Goal: Transaction & Acquisition: Purchase product/service

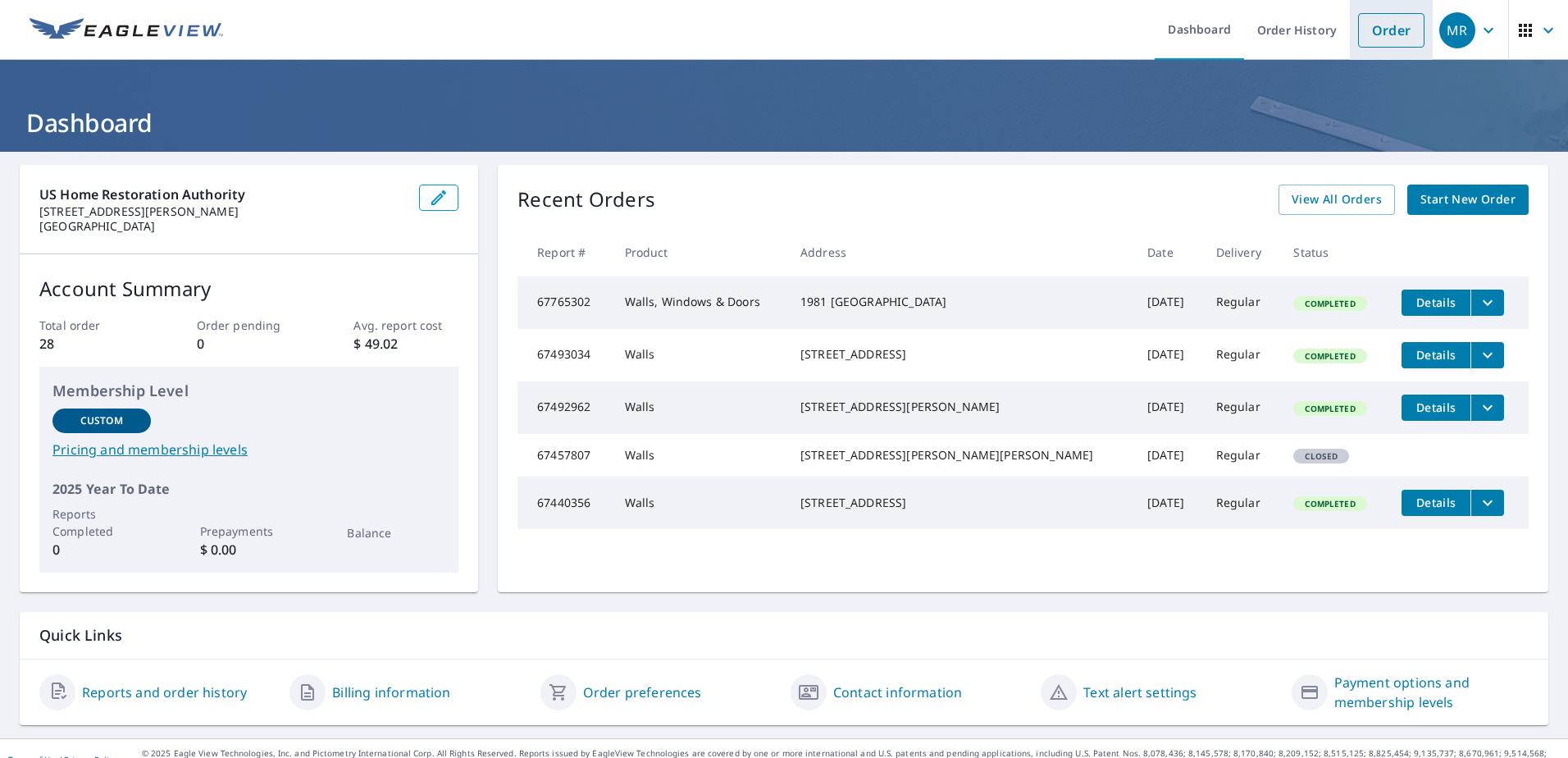
click at [1390, 29] on link "Order" at bounding box center [1391, 31] width 66 height 35
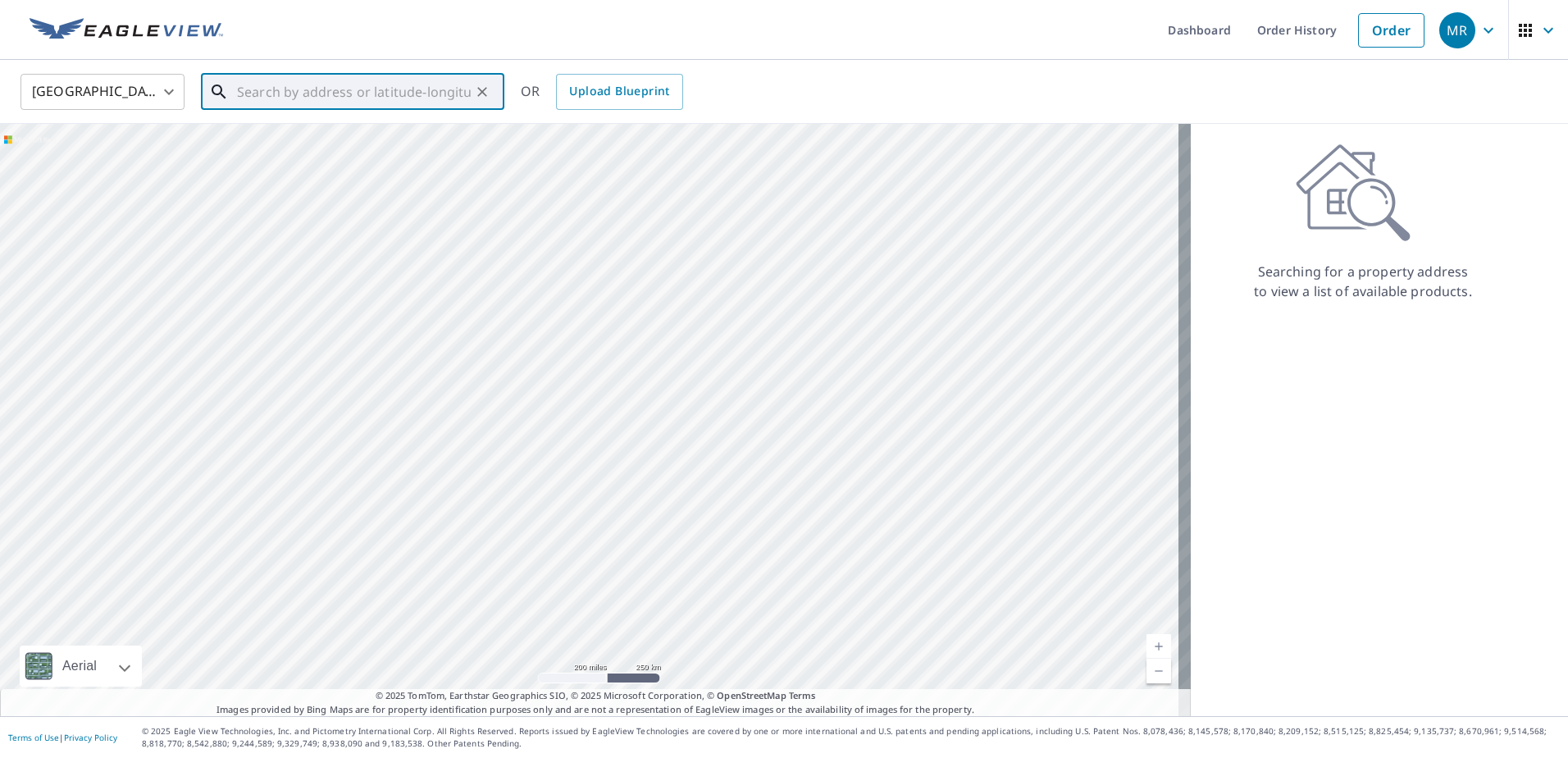
click at [319, 89] on input "text" at bounding box center [353, 92] width 234 height 46
click at [375, 87] on input "text" at bounding box center [353, 92] width 234 height 46
click at [380, 89] on input "8N" at bounding box center [353, 92] width 234 height 46
click at [375, 105] on input "8N768 Brimfield" at bounding box center [353, 92] width 234 height 46
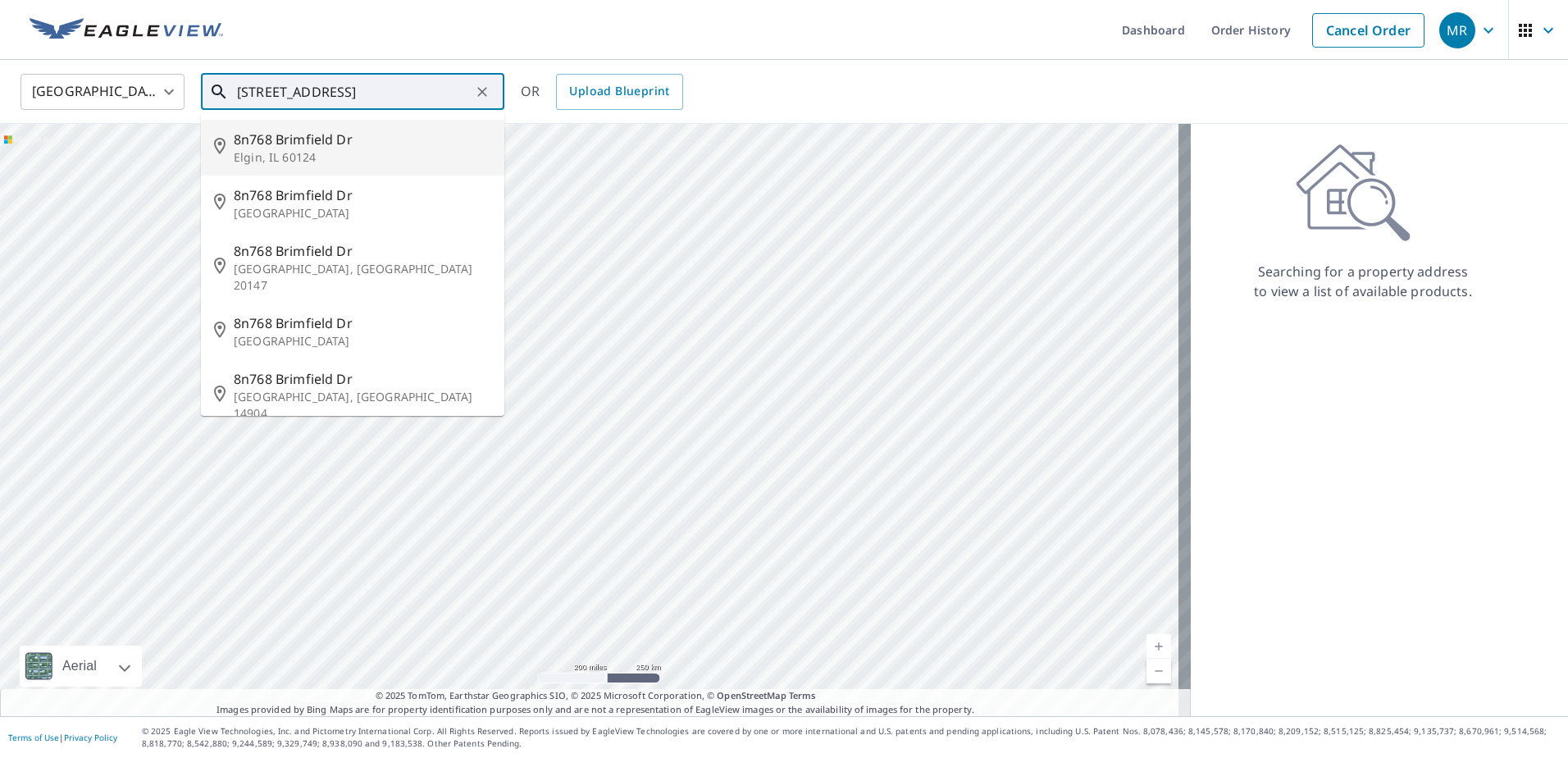
click at [290, 163] on p "Elgin, IL 60124" at bounding box center [363, 157] width 258 height 16
type input "[STREET_ADDRESS][PERSON_NAME]"
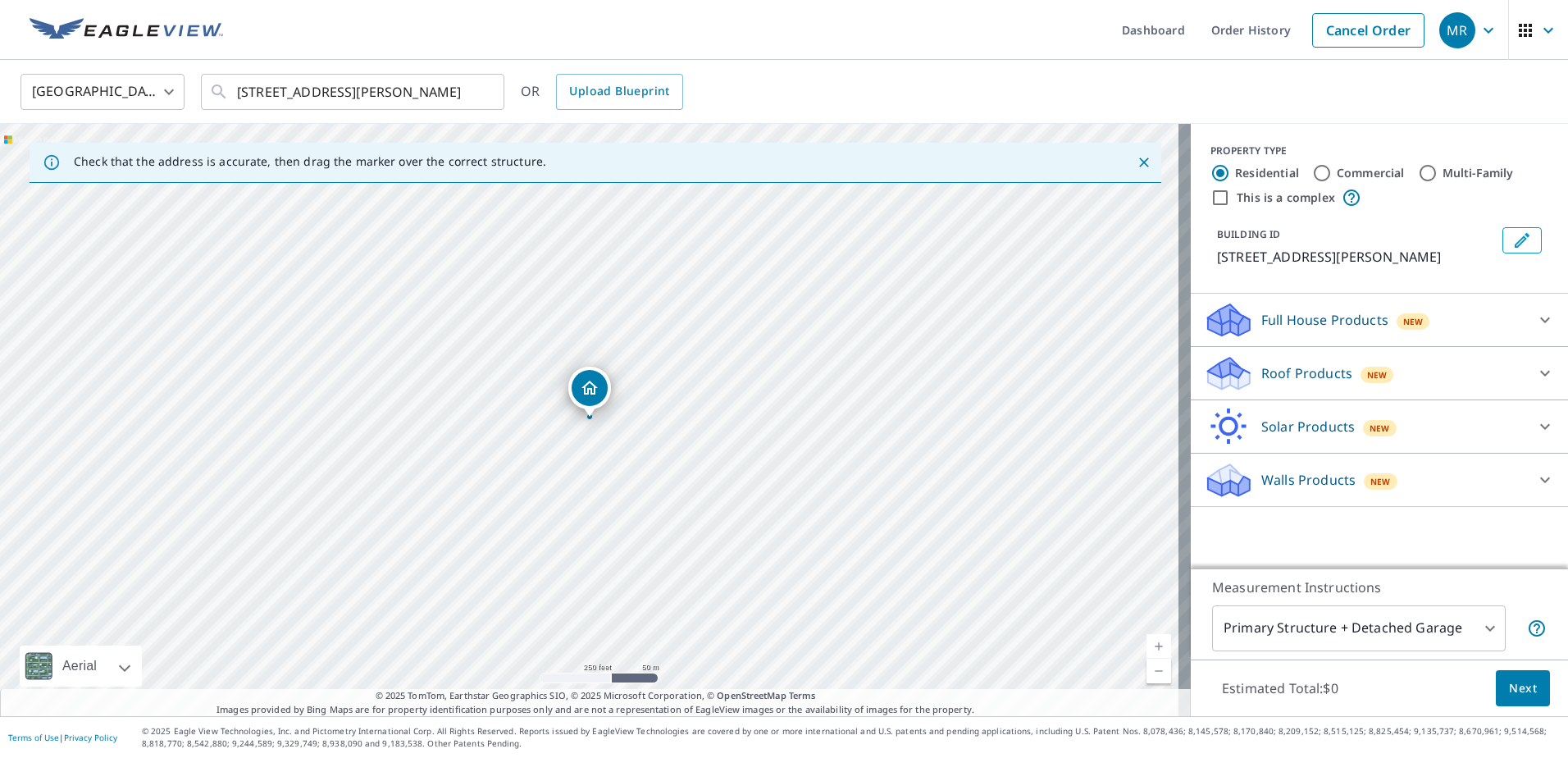
click at [1325, 319] on p "Full House Products" at bounding box center [1325, 319] width 127 height 19
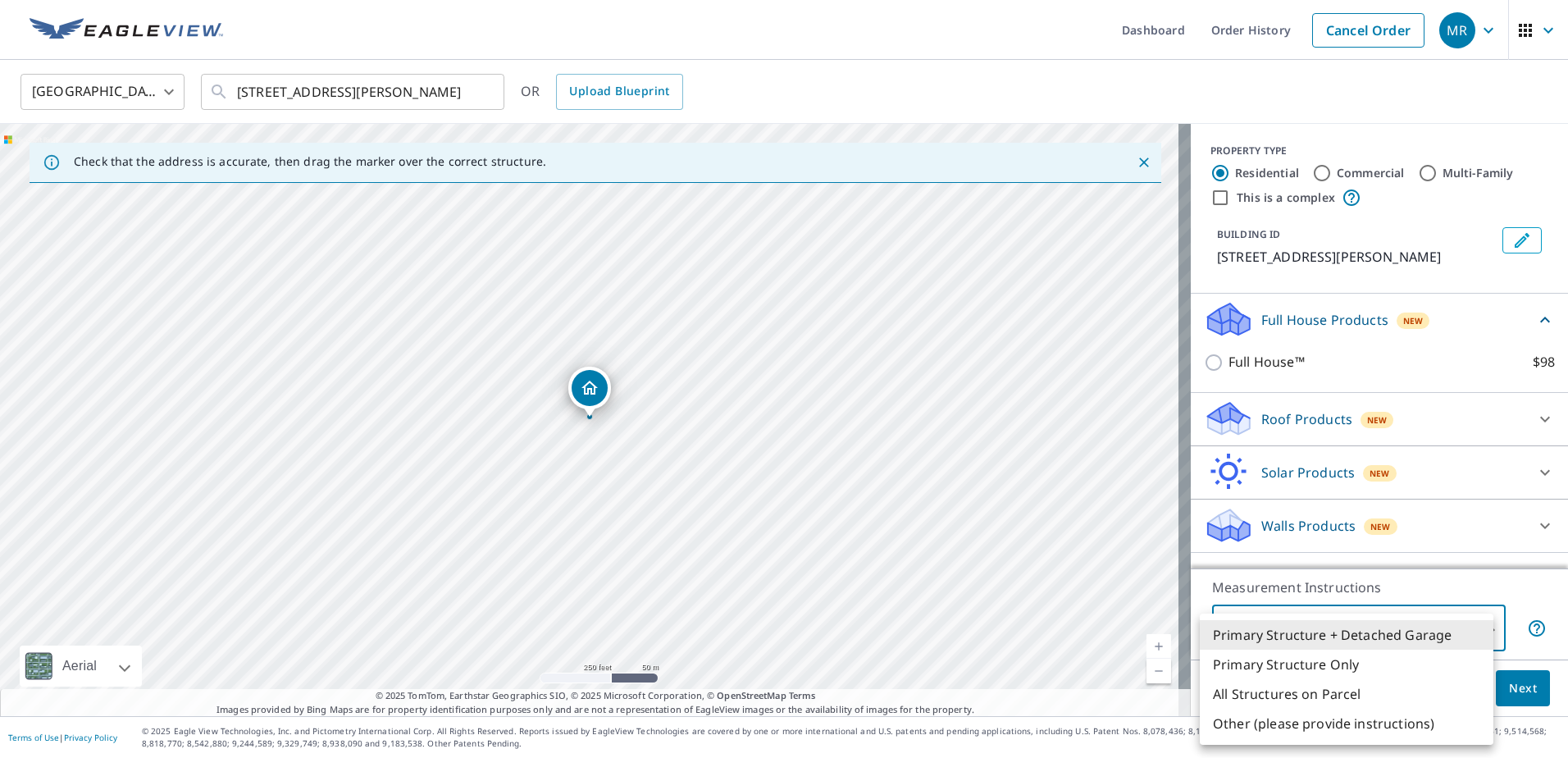
click at [1458, 621] on body "MR MR Dashboard Order History Cancel Order MR [GEOGRAPHIC_DATA] [GEOGRAPHIC_DAT…" at bounding box center [784, 379] width 1568 height 758
click at [1300, 699] on li "All Structures on Parcel" at bounding box center [1346, 694] width 293 height 30
type input "3"
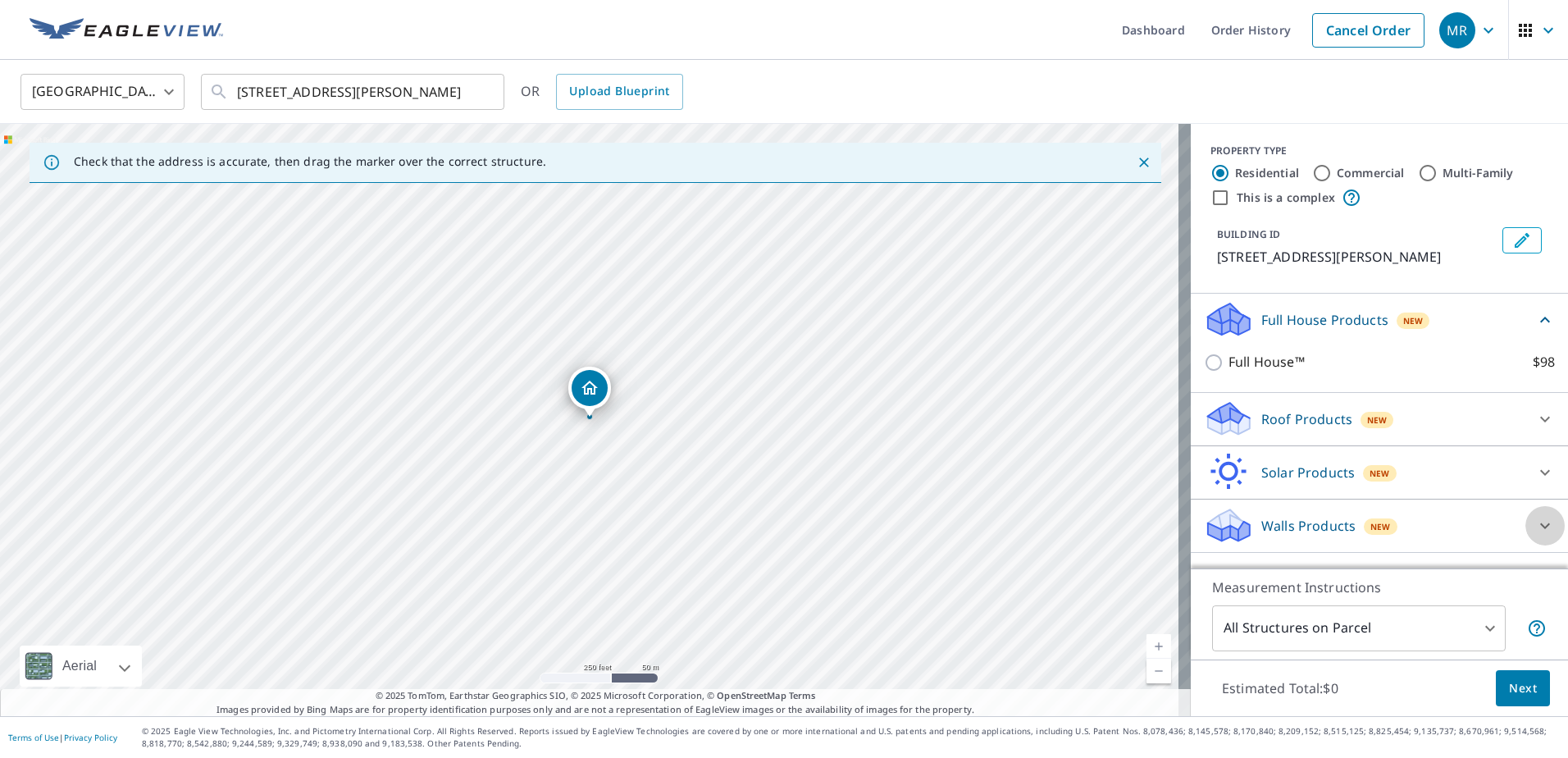
click at [1535, 528] on icon at bounding box center [1545, 525] width 19 height 19
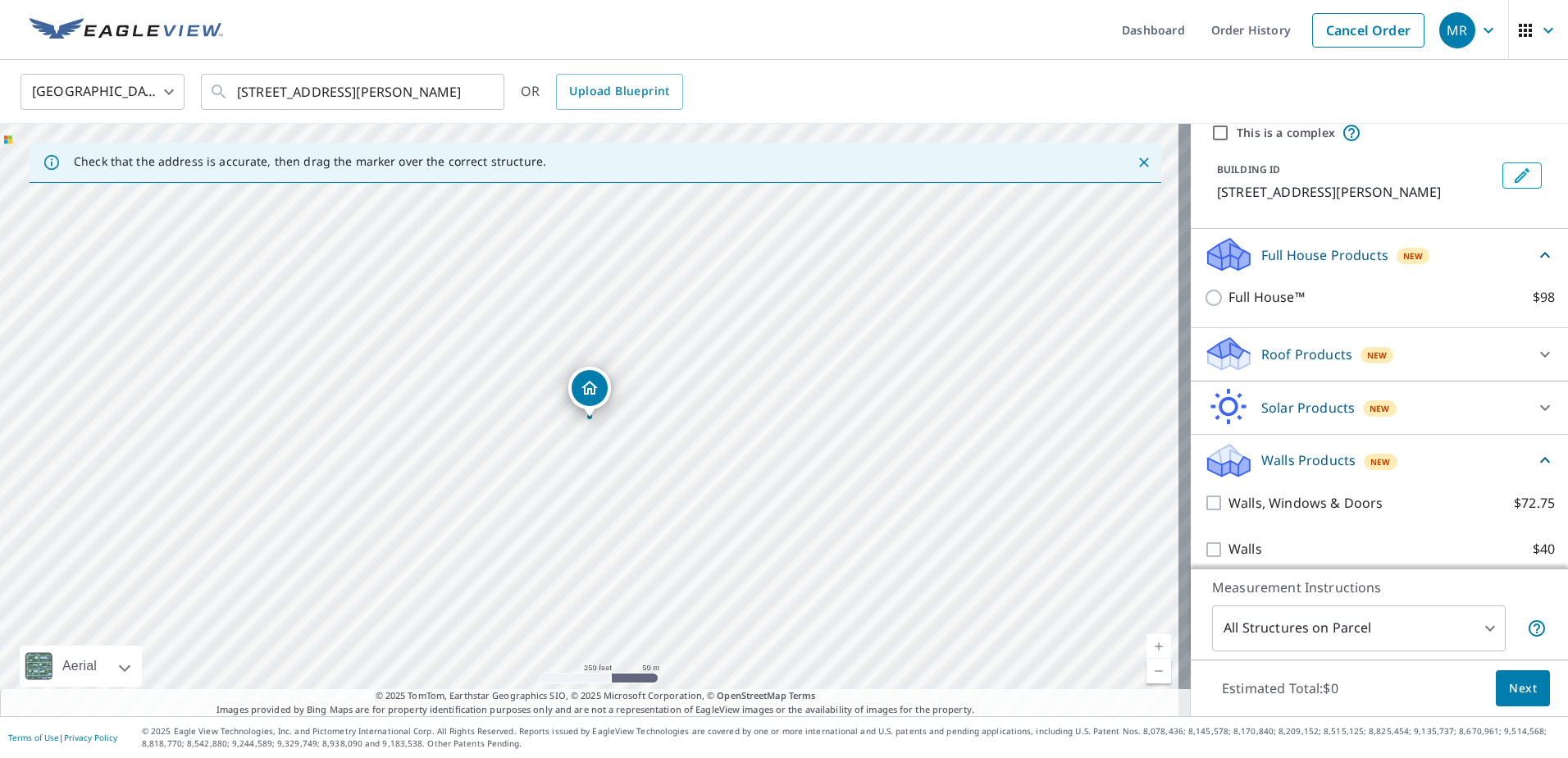
scroll to position [76, 0]
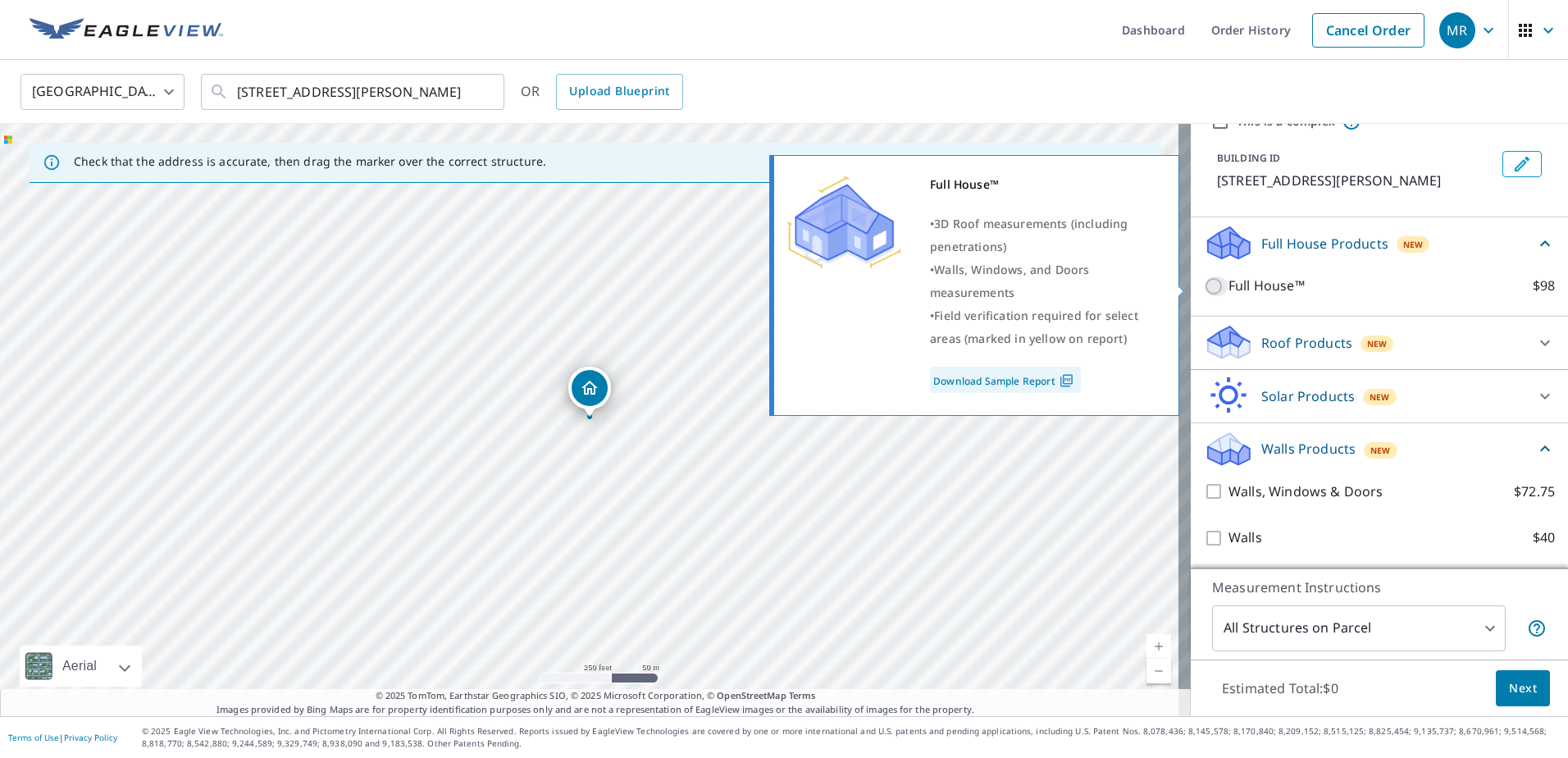
click at [1208, 291] on input "Full House™ $98" at bounding box center [1216, 286] width 25 height 19
checkbox input "true"
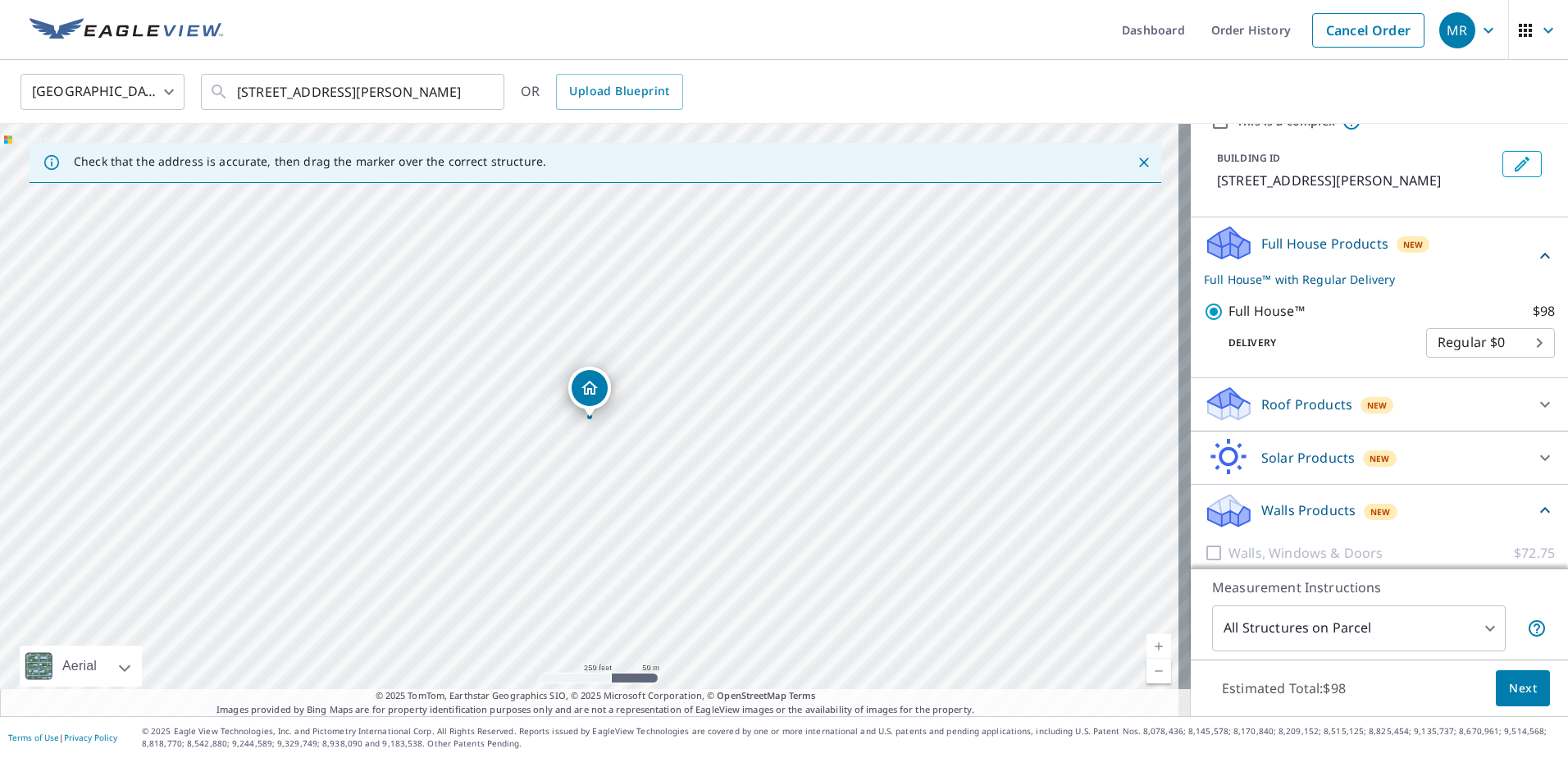
click at [1514, 689] on span "Next" at bounding box center [1522, 688] width 28 height 20
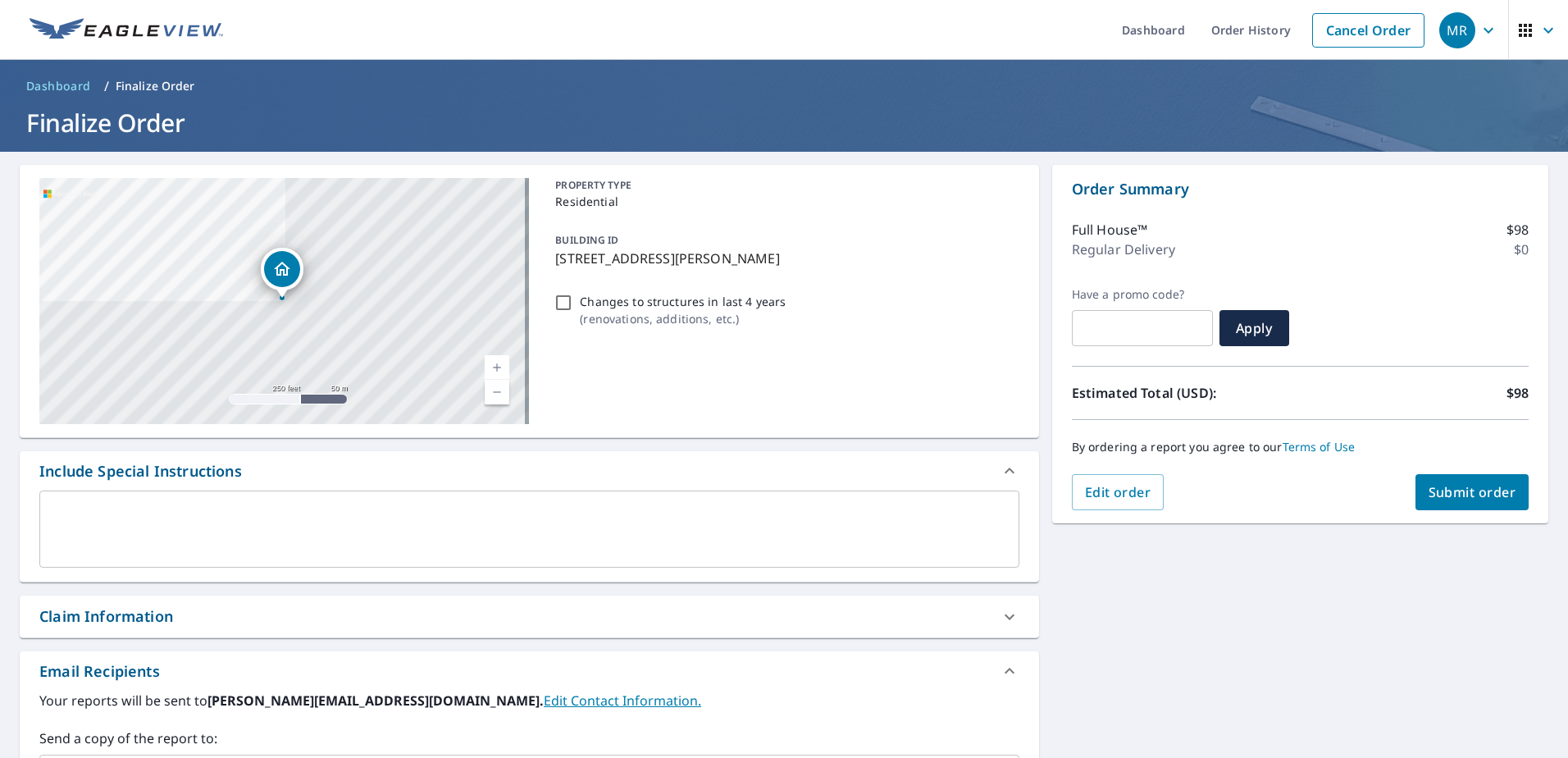
click at [267, 521] on textarea at bounding box center [529, 529] width 957 height 47
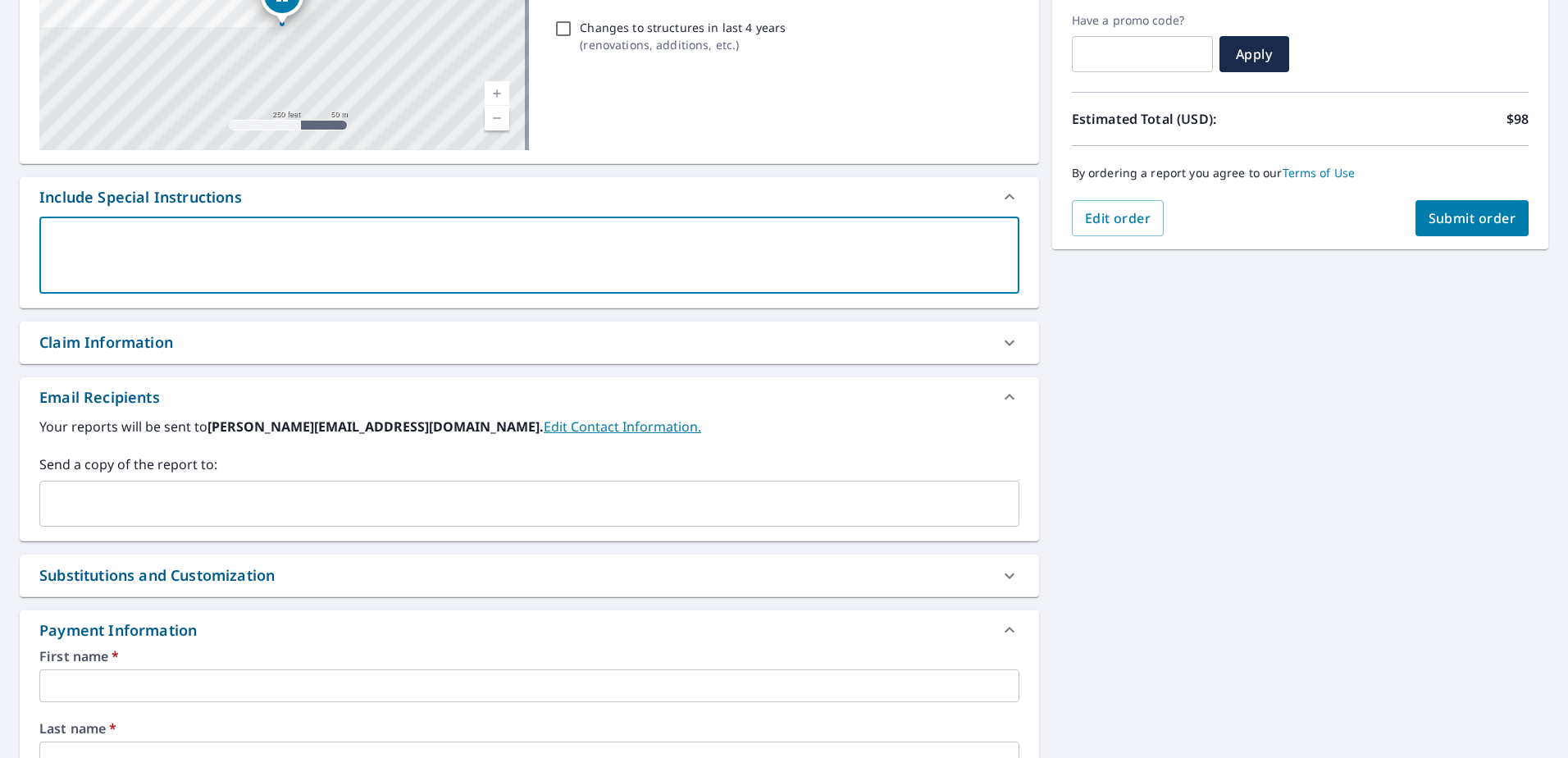
scroll to position [282, 0]
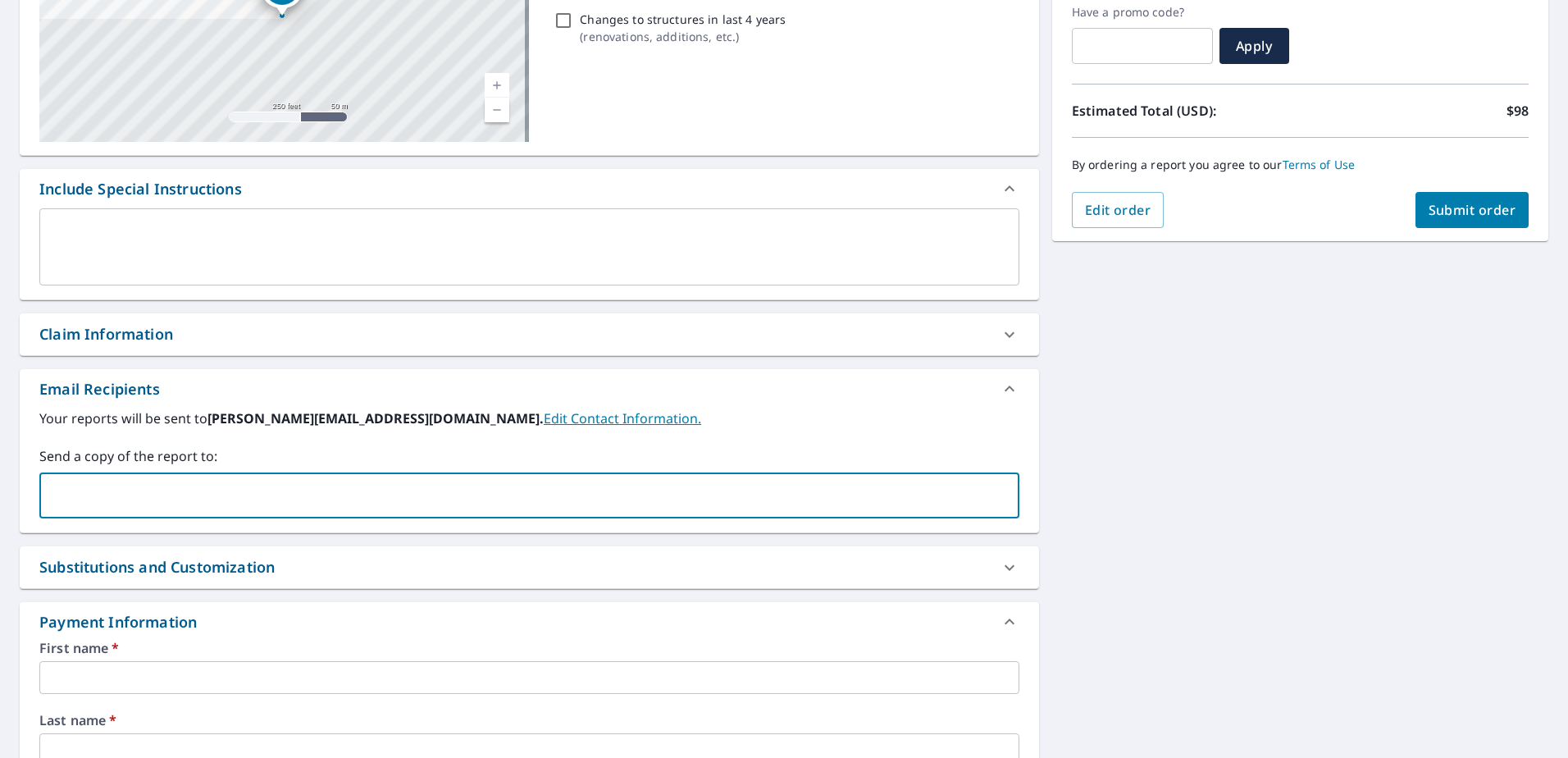
click at [267, 482] on input "text" at bounding box center [518, 495] width 941 height 31
type input "[EMAIL_ADDRESS][DOMAIN_NAME]"
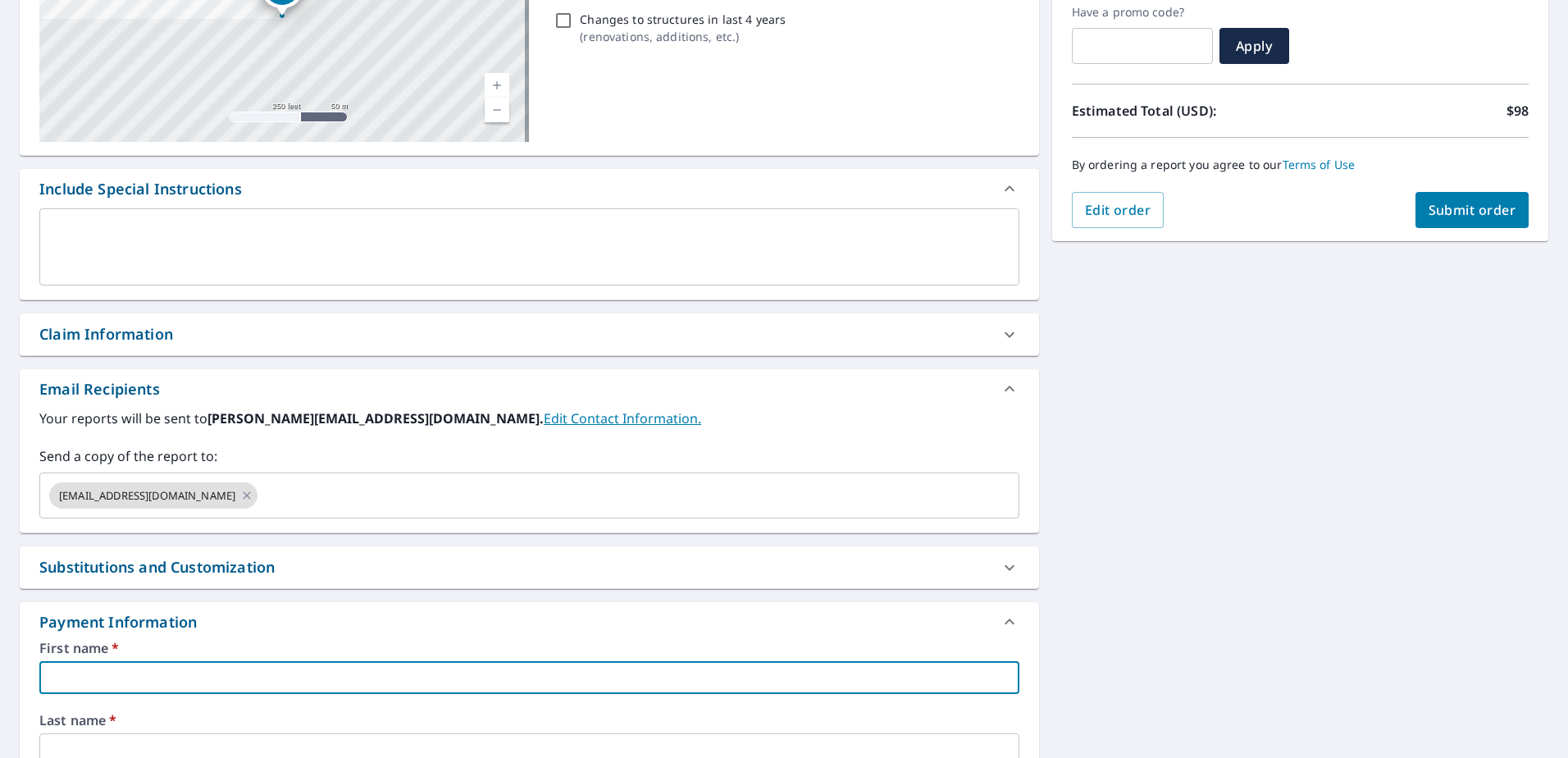
click at [340, 676] on input "text" at bounding box center [529, 677] width 980 height 33
checkbox input "true"
click at [117, 675] on input "K" at bounding box center [529, 677] width 980 height 33
type input "[PERSON_NAME]"
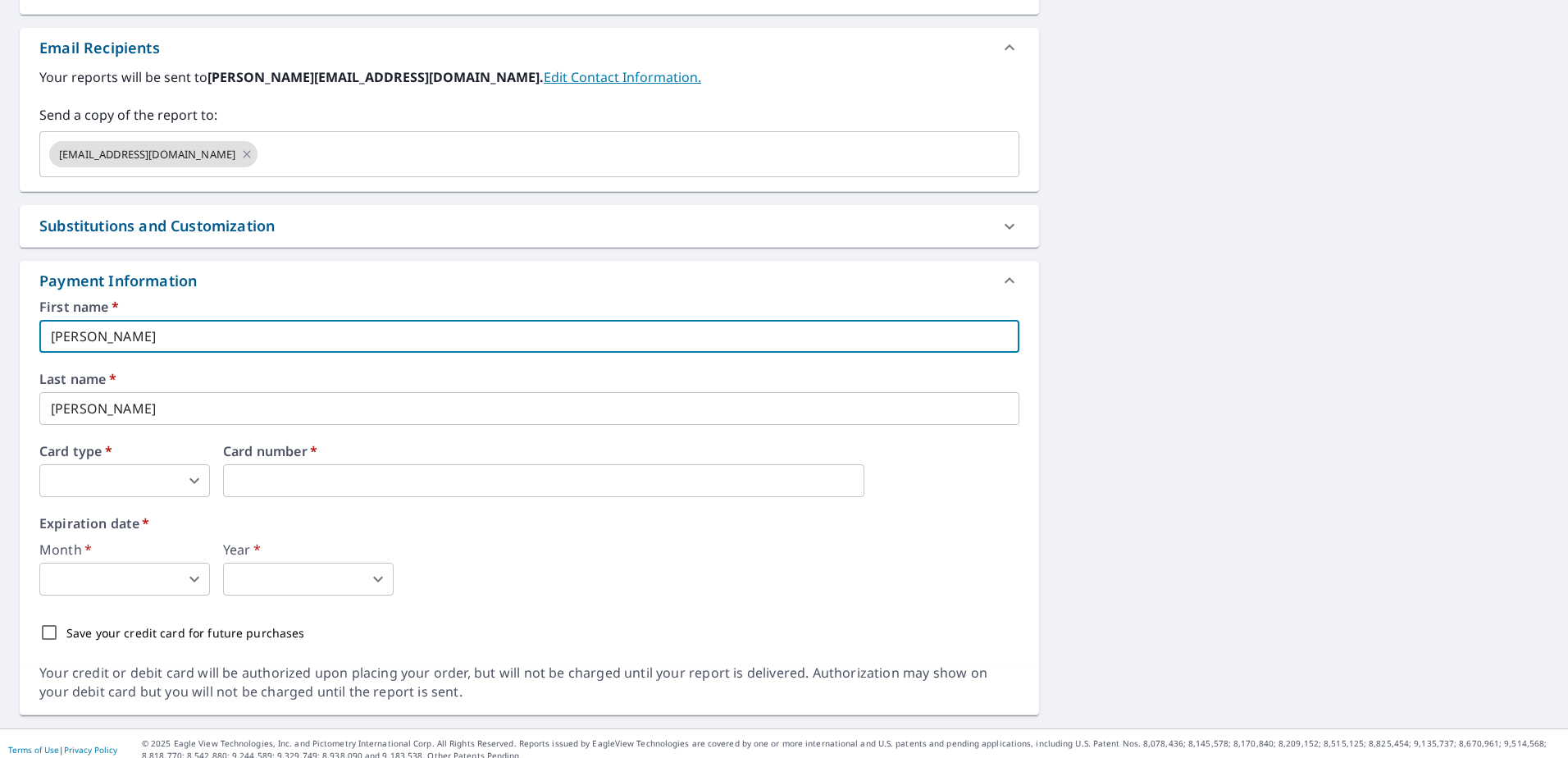
scroll to position [636, 0]
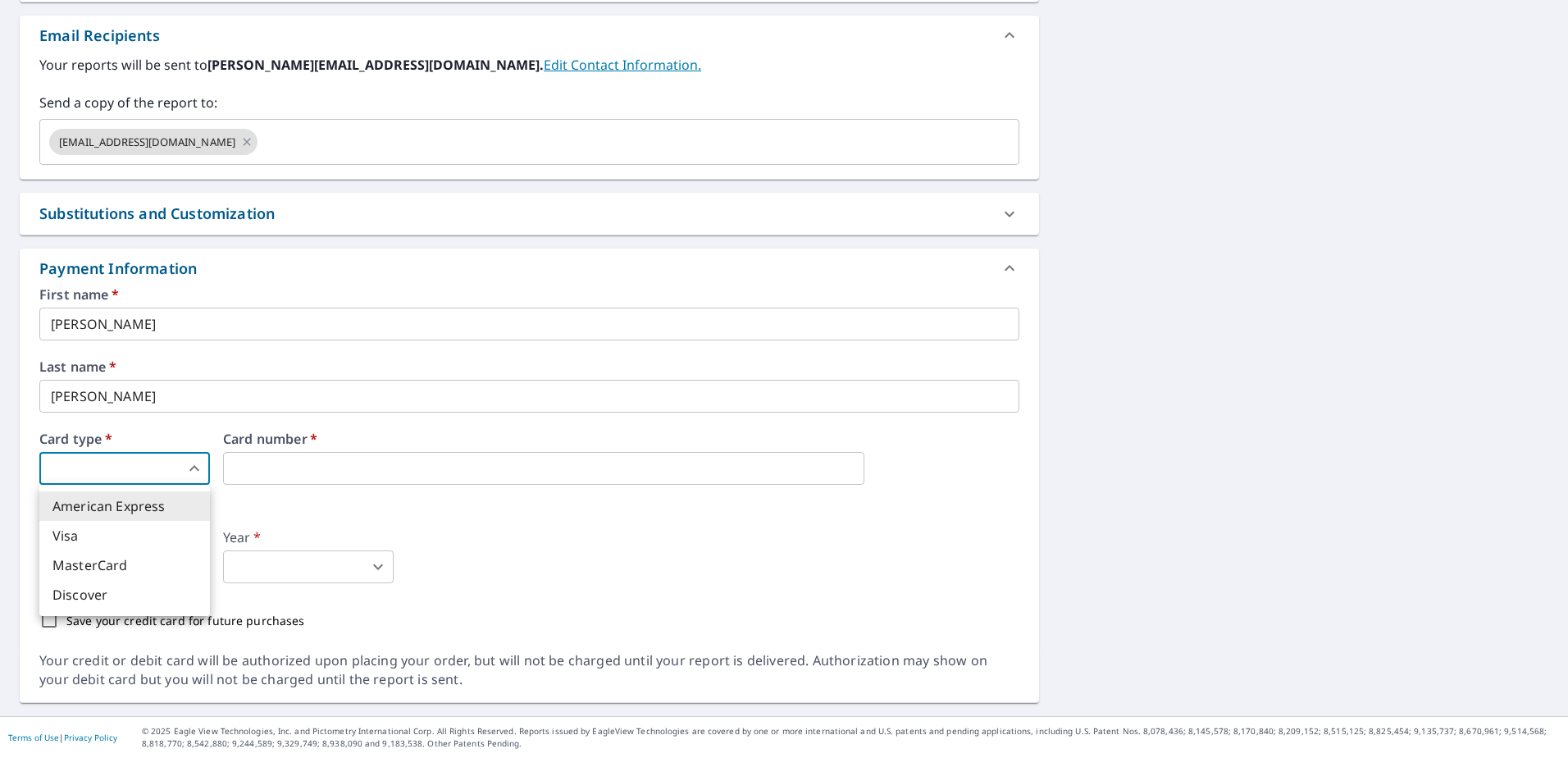
click at [151, 469] on body "MR MR Dashboard Order History Cancel Order MR Dashboard / Finalize Order Finali…" at bounding box center [784, 379] width 1568 height 758
click at [148, 481] on div at bounding box center [784, 379] width 1568 height 758
click at [149, 508] on label "Expiration date   *" at bounding box center [529, 511] width 980 height 13
click at [161, 460] on body "MR MR Dashboard Order History Cancel Order MR Dashboard / Finalize Order Finali…" at bounding box center [784, 379] width 1568 height 758
click at [162, 498] on li "American Express" at bounding box center [124, 506] width 170 height 30
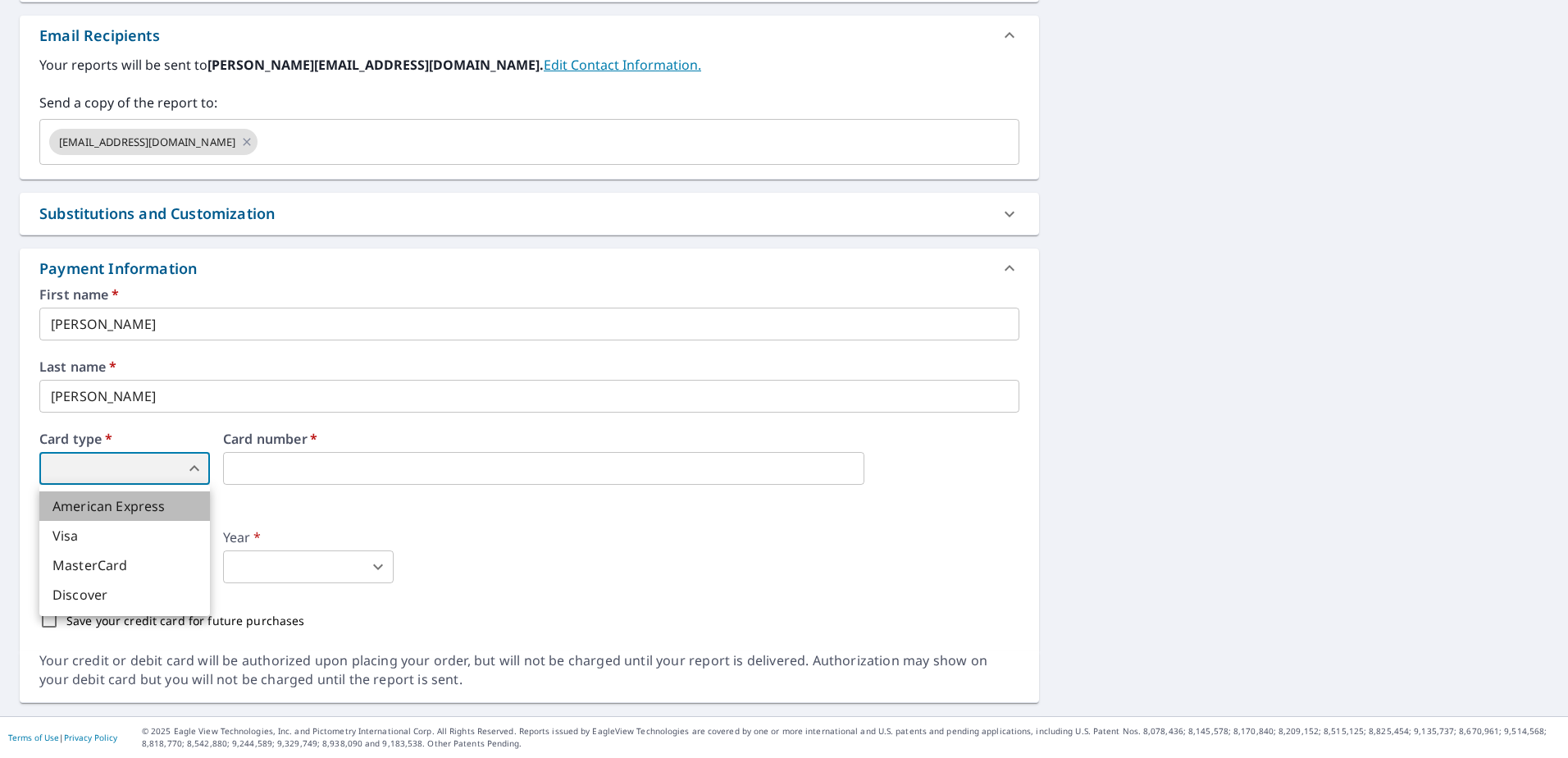
checkbox input "true"
type input "1"
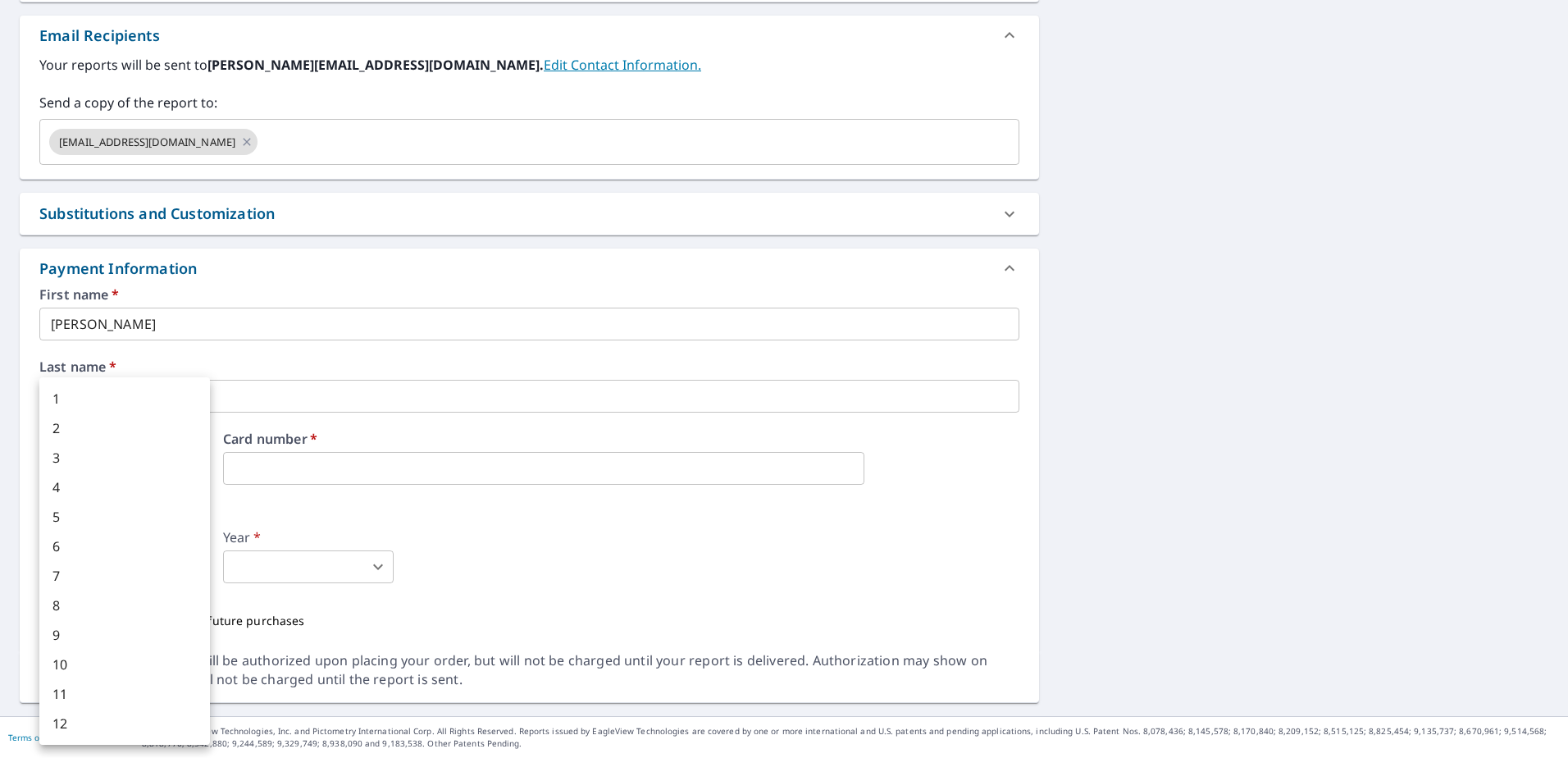
click at [198, 567] on body "MR MR Dashboard Order History Cancel Order MR Dashboard / Finalize Order Finali…" at bounding box center [784, 379] width 1568 height 758
click at [142, 547] on li "6" at bounding box center [124, 545] width 170 height 30
checkbox input "true"
type input "6"
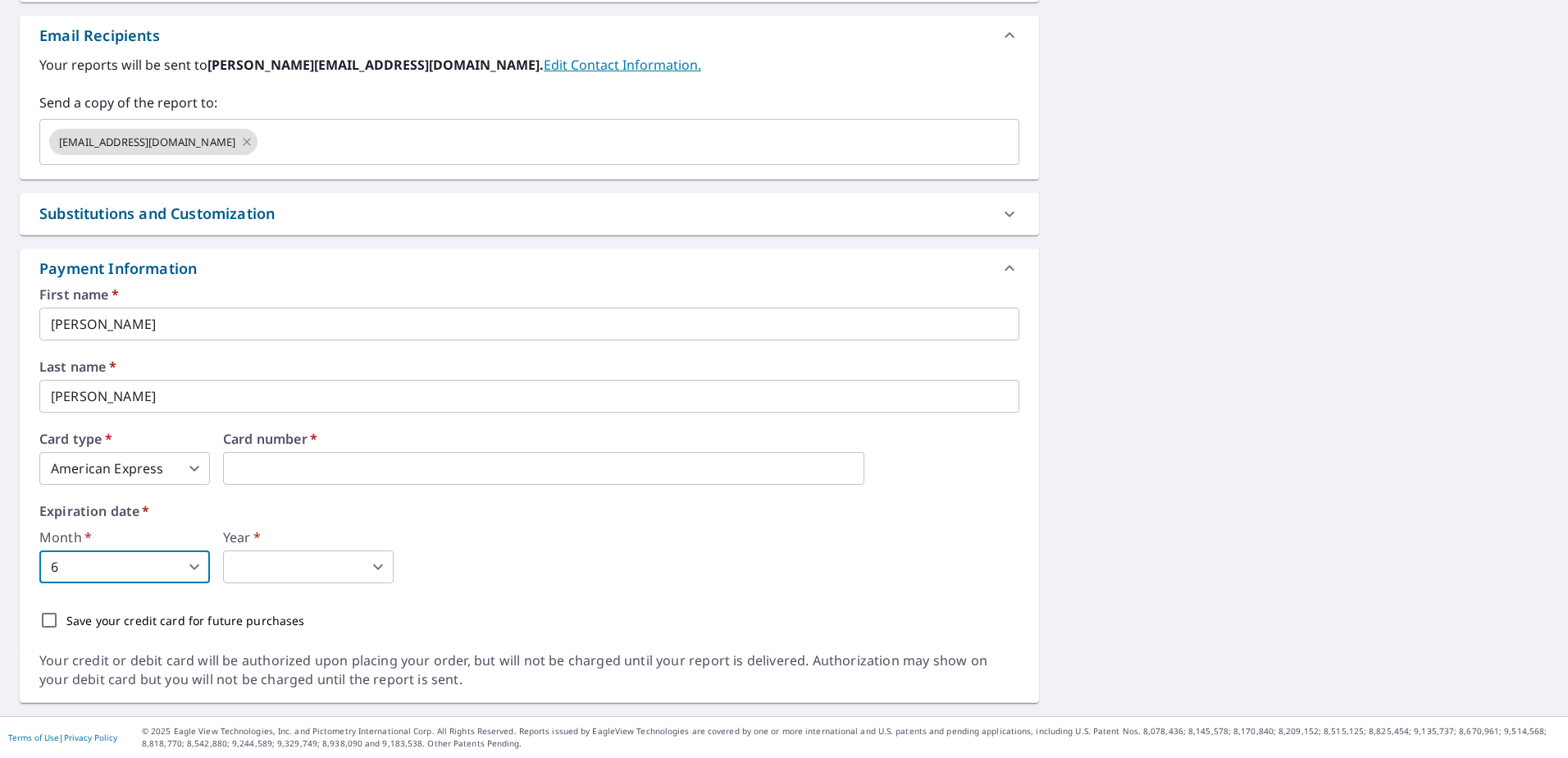
click at [309, 565] on body "MR MR Dashboard Order History Cancel Order MR Dashboard / Finalize Order Finali…" at bounding box center [784, 379] width 1568 height 758
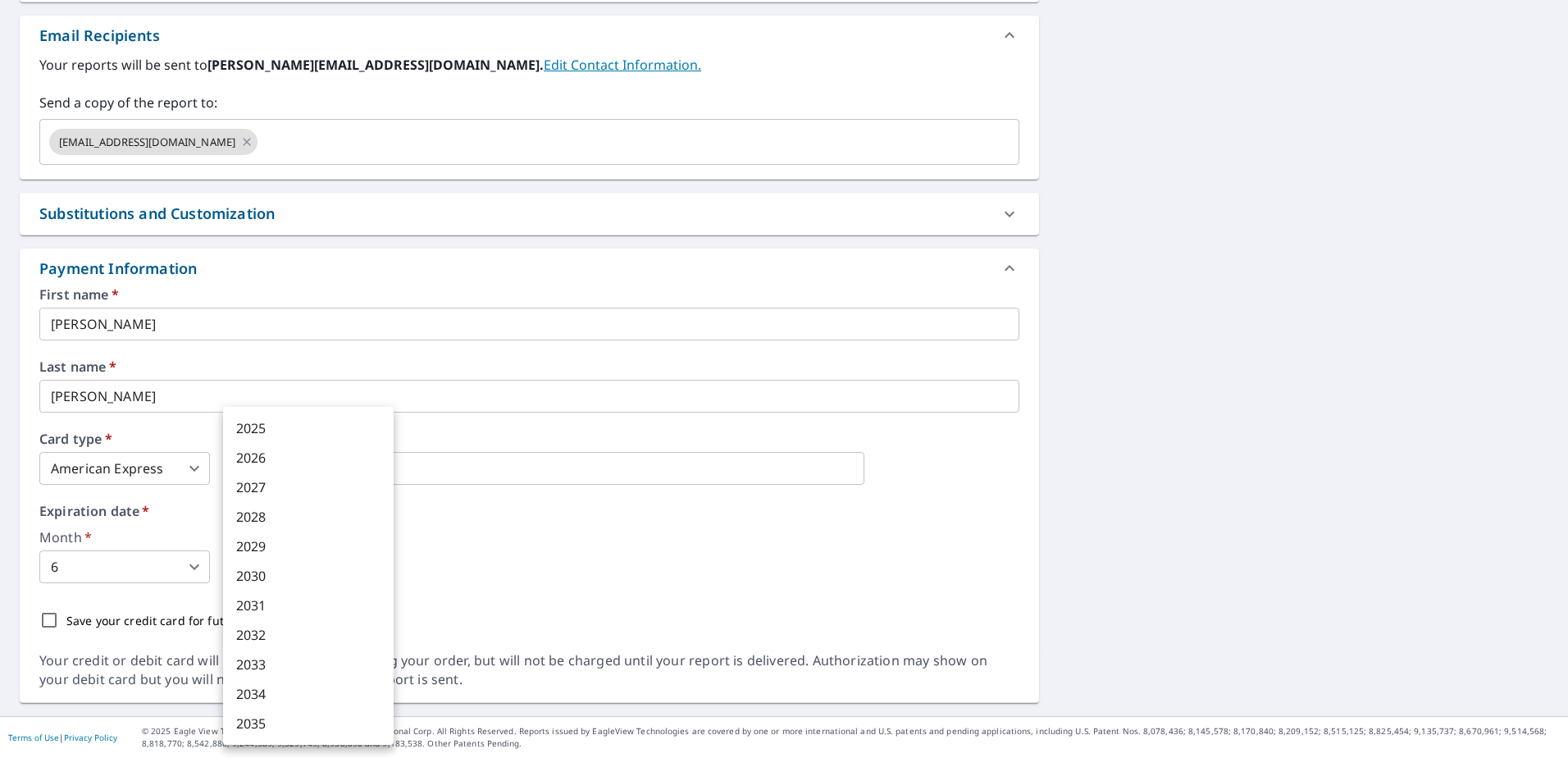
click at [293, 518] on li "2028" at bounding box center [308, 517] width 170 height 30
checkbox input "true"
type input "2028"
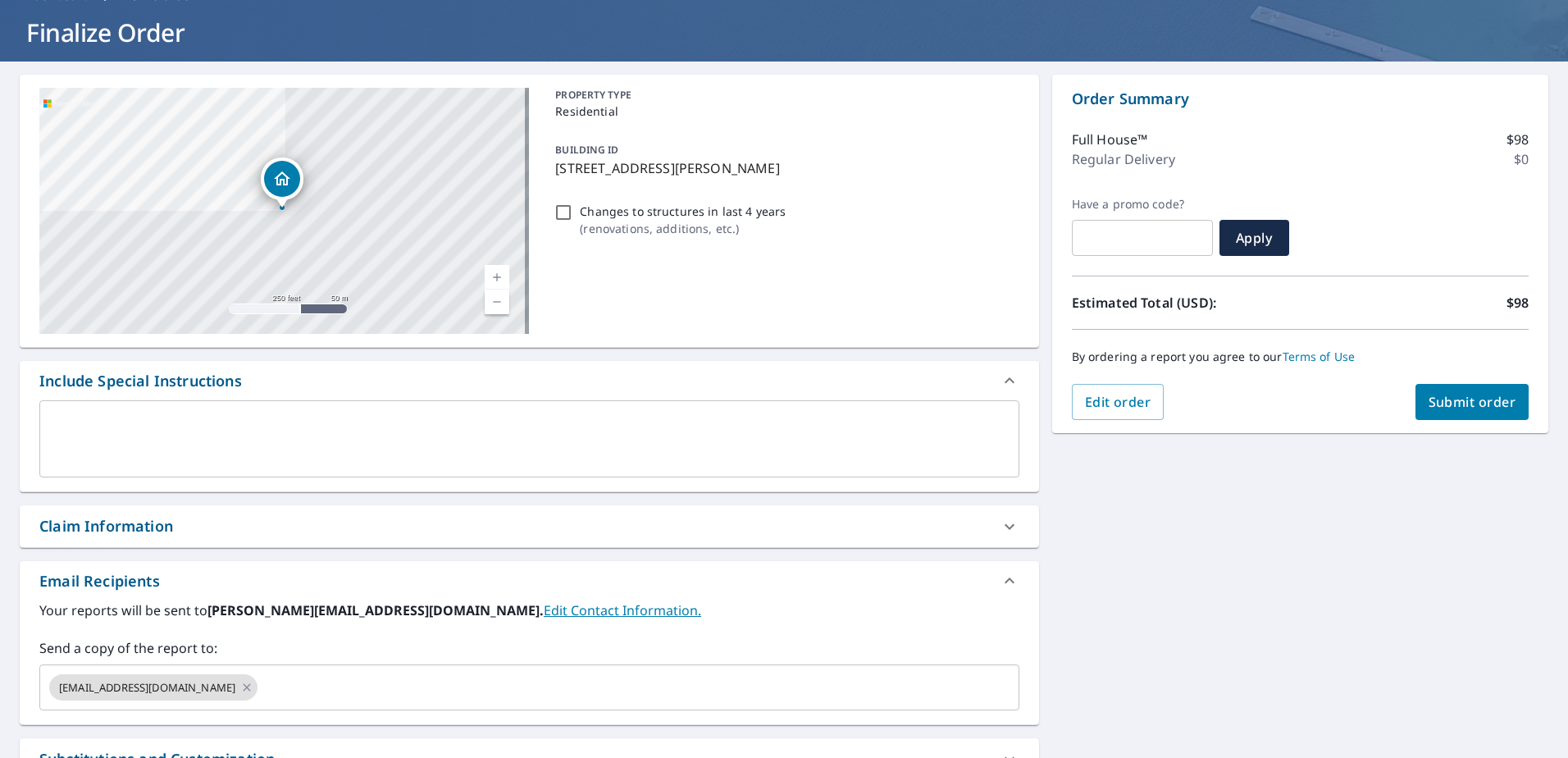
scroll to position [0, 0]
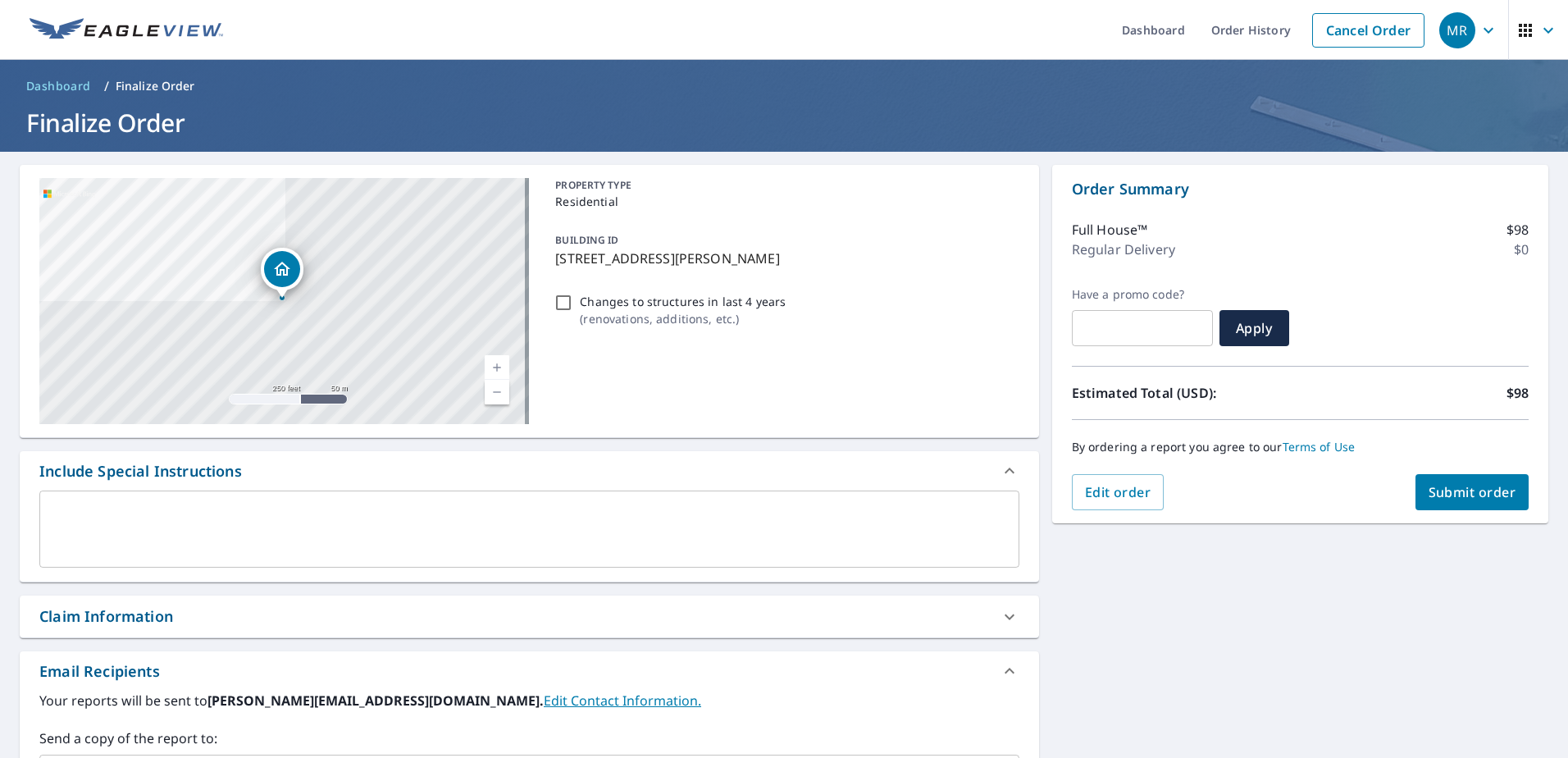
click at [1459, 491] on span "Submit order" at bounding box center [1472, 492] width 88 height 18
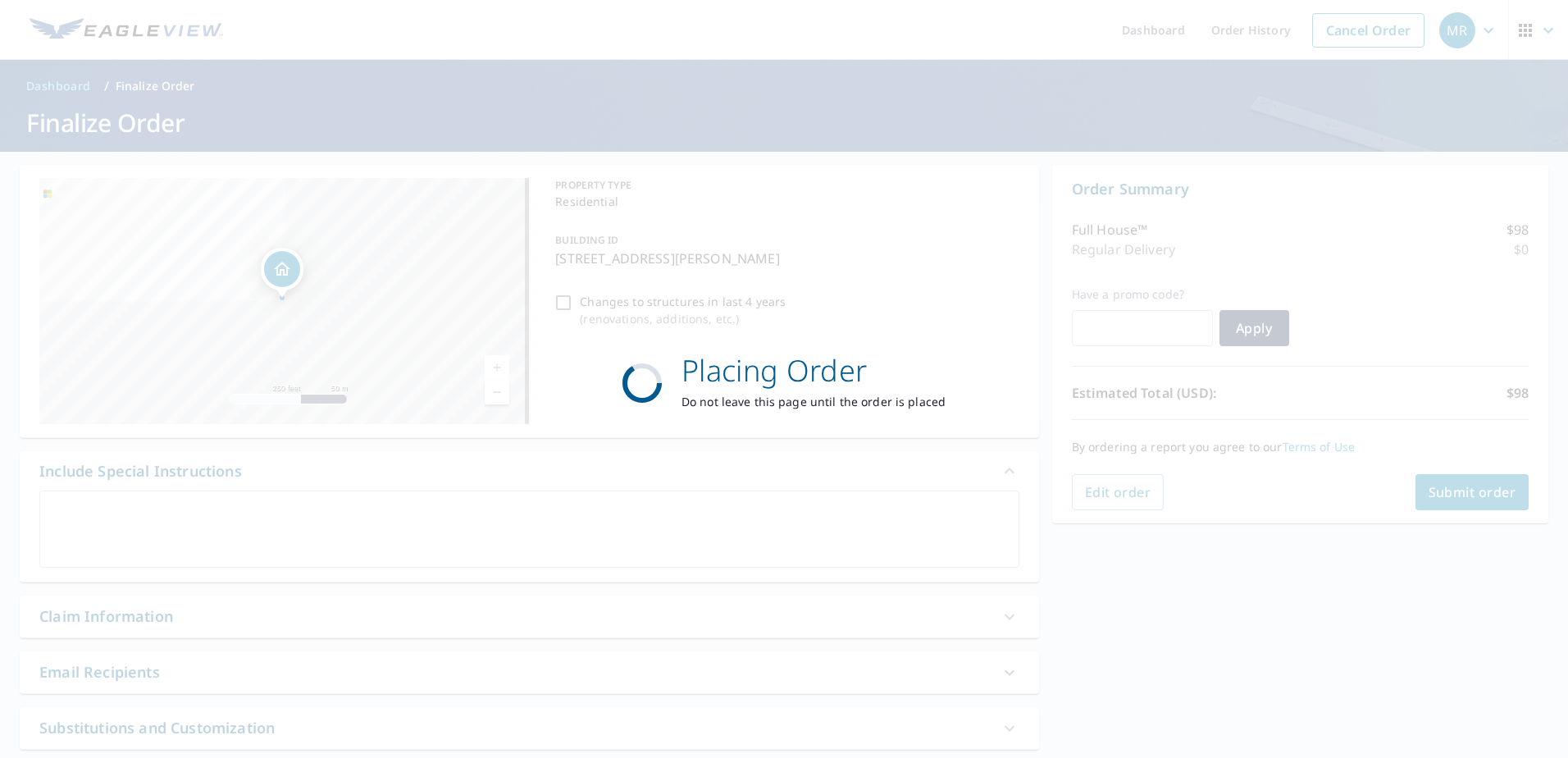
checkbox input "true"
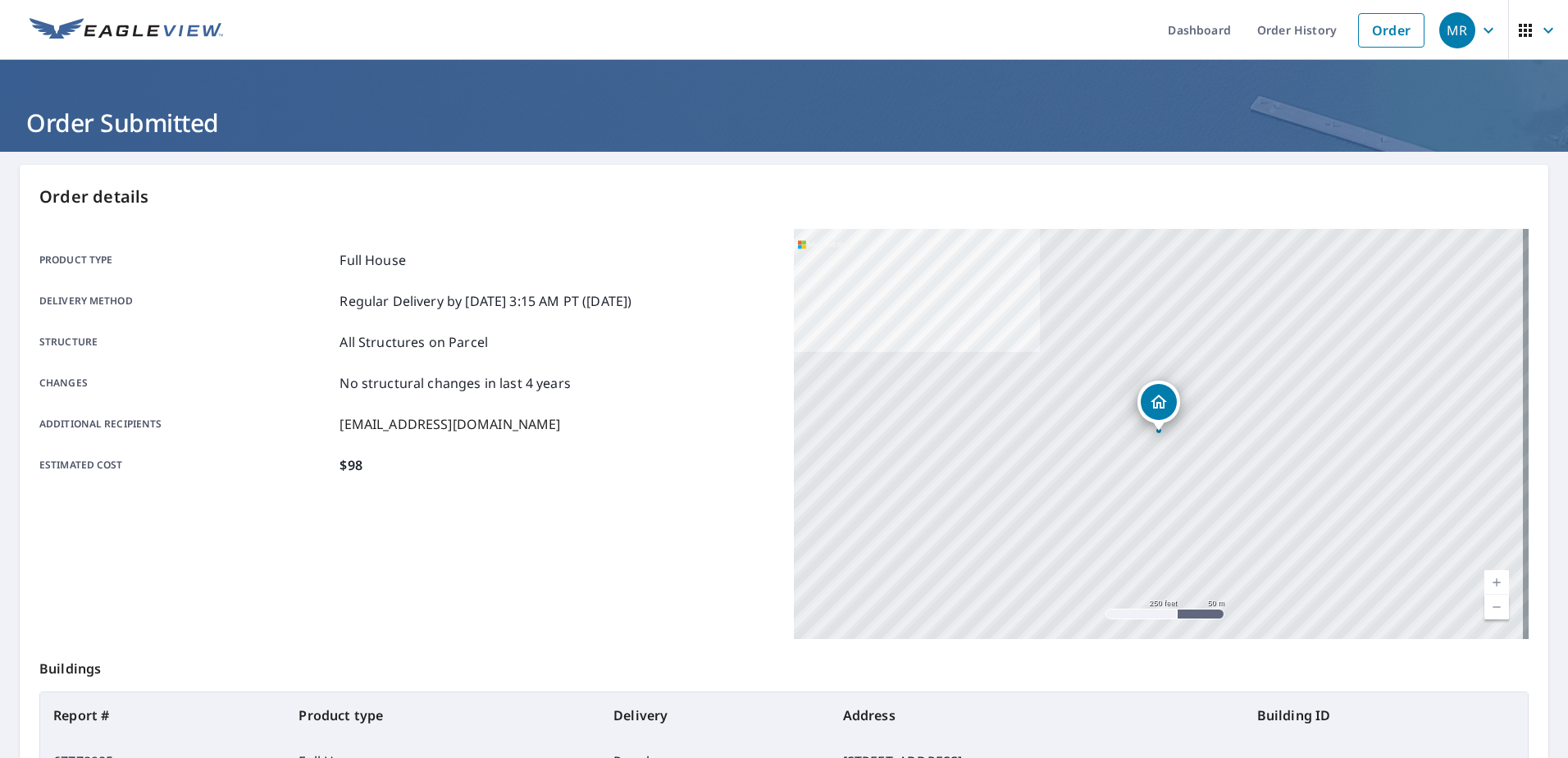
click at [1454, 37] on div "MR" at bounding box center [1457, 31] width 37 height 37
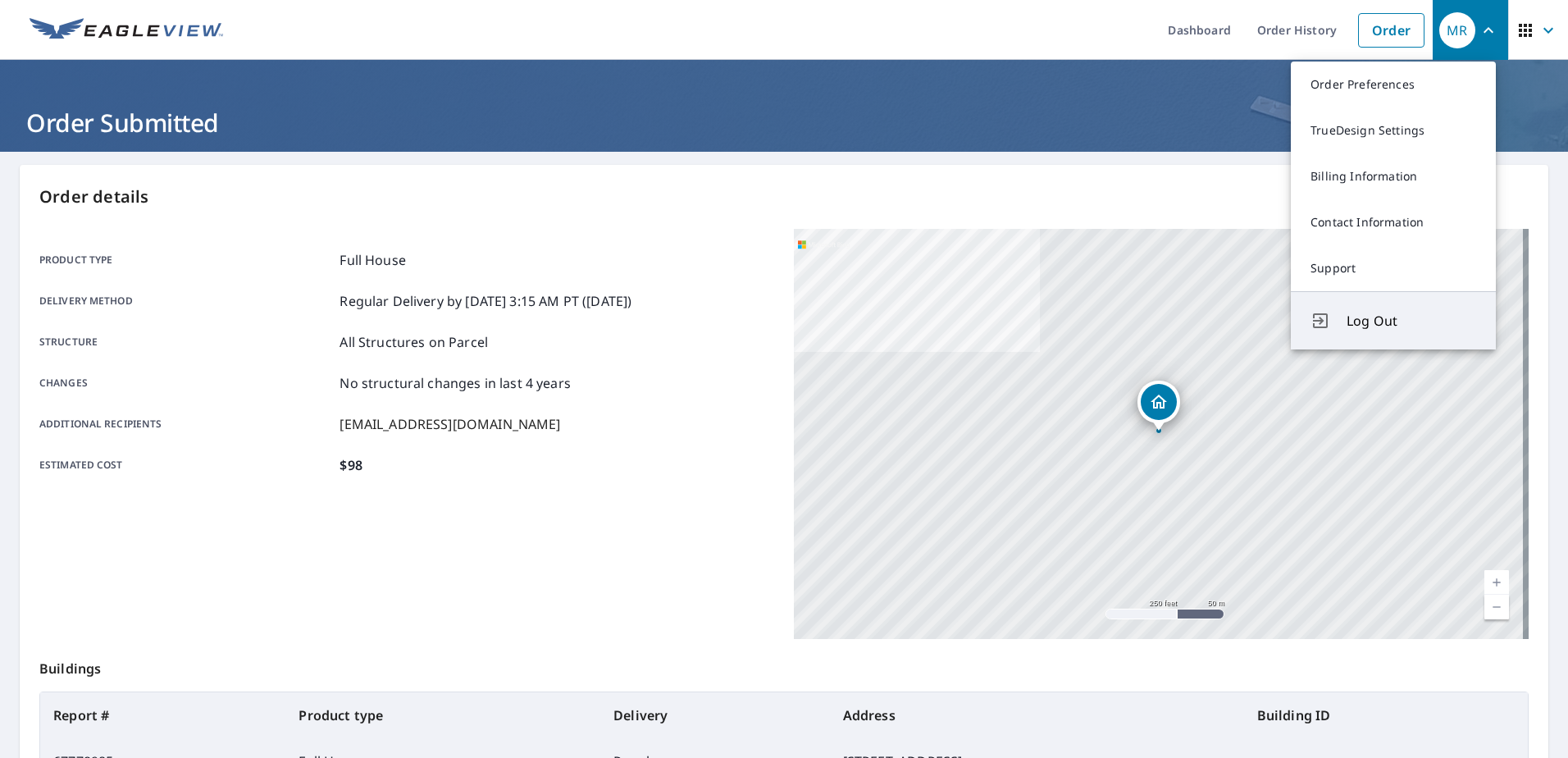
click at [1376, 327] on span "Log Out" at bounding box center [1411, 320] width 130 height 19
